Goal: Task Accomplishment & Management: Use online tool/utility

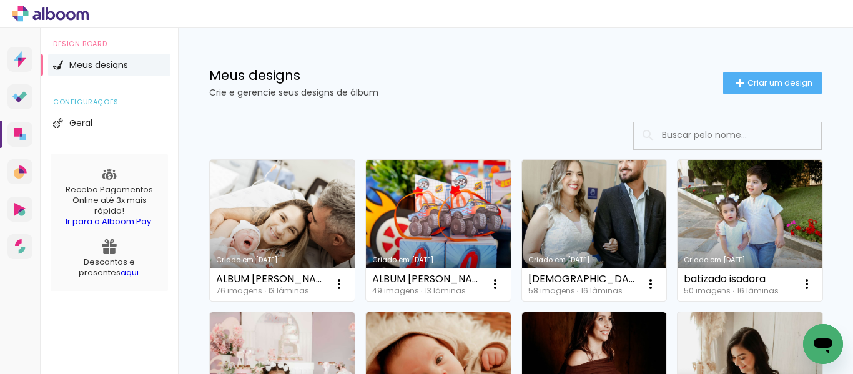
click at [716, 95] on div "Meus designs Crie e gerencie seus designs de álbum Criar um design" at bounding box center [515, 68] width 675 height 81
click at [734, 76] on iron-icon at bounding box center [740, 83] width 15 height 15
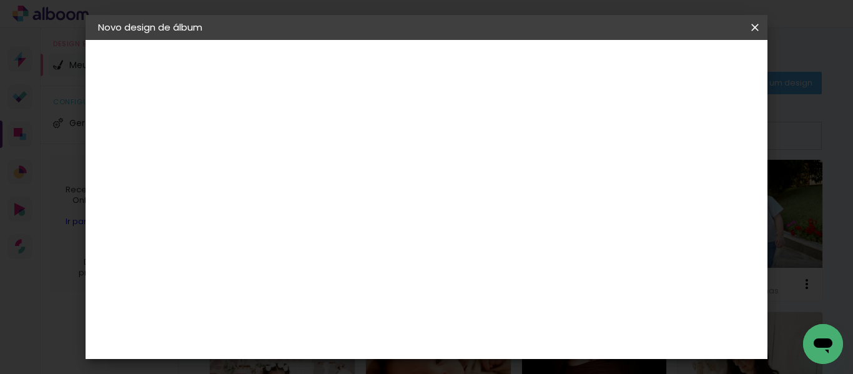
click at [302, 178] on div at bounding box center [302, 177] width 0 height 1
type input "ALBUM [PERSON_NAME]"
type paper-input "ALBUM [PERSON_NAME]"
click at [430, 59] on paper-button "Avançar" at bounding box center [399, 66] width 61 height 21
click at [532, 202] on paper-item "Tamanho Livre" at bounding box center [476, 189] width 120 height 27
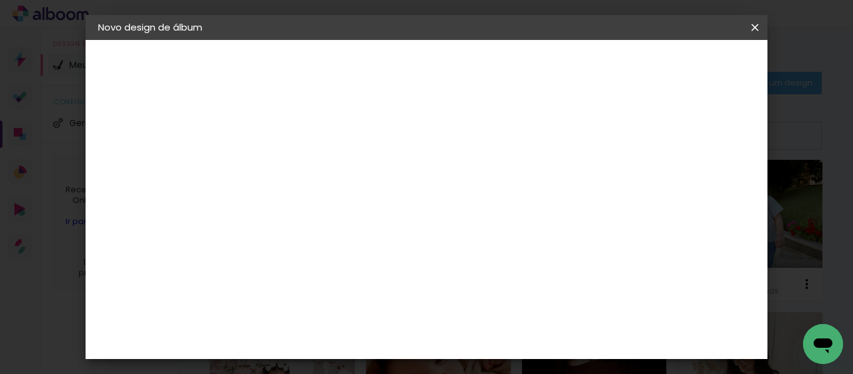
click at [0, 0] on slot "Avançar" at bounding box center [0, 0] width 0 height 0
click at [274, 207] on input "30" at bounding box center [263, 203] width 32 height 19
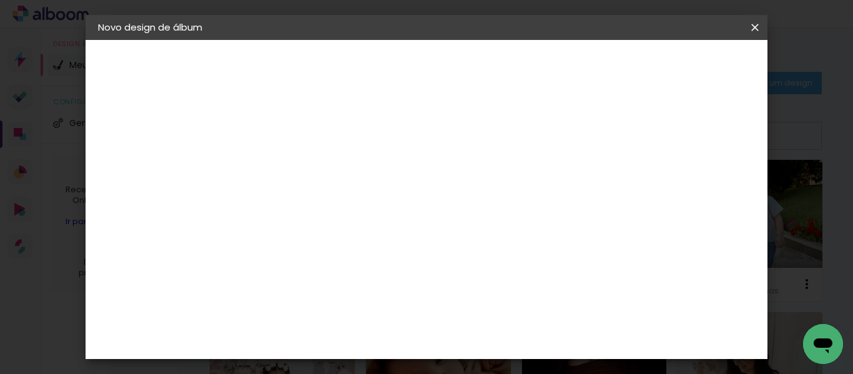
type input "20"
type paper-input "20"
click at [503, 342] on input "60" at bounding box center [495, 336] width 32 height 19
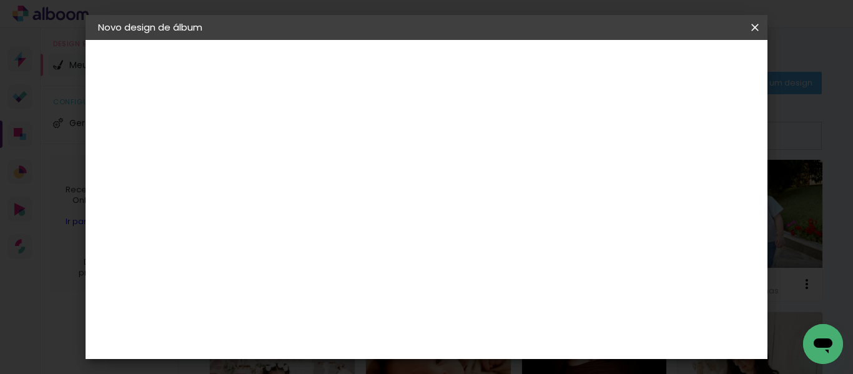
type input "40"
type paper-input "40"
click at [677, 64] on span "Iniciar design" at bounding box center [648, 66] width 57 height 9
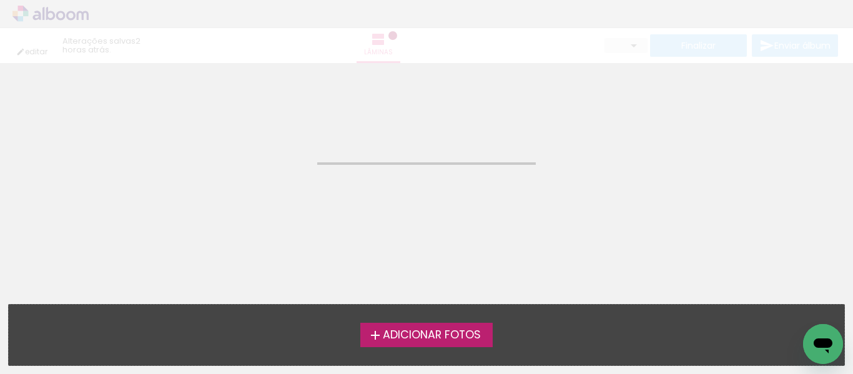
click at [436, 337] on span "Adicionar Fotos" at bounding box center [432, 335] width 98 height 11
click at [0, 0] on input "file" at bounding box center [0, 0] width 0 height 0
